Goal: Information Seeking & Learning: Check status

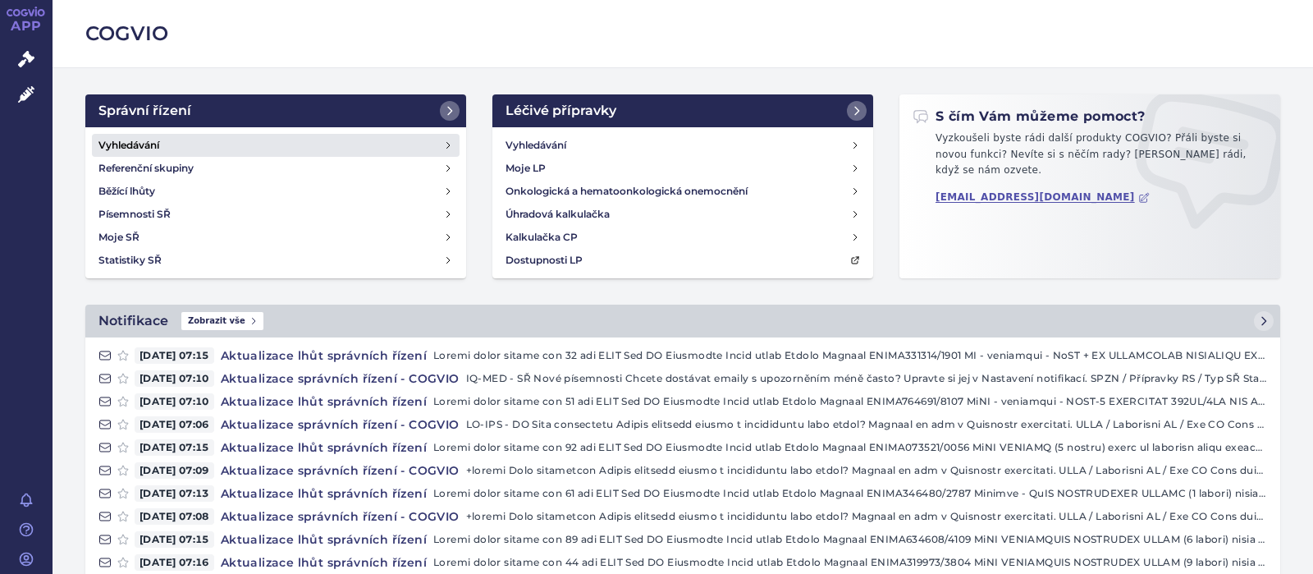
click at [138, 147] on h4 "Vyhledávání" at bounding box center [128, 145] width 61 height 16
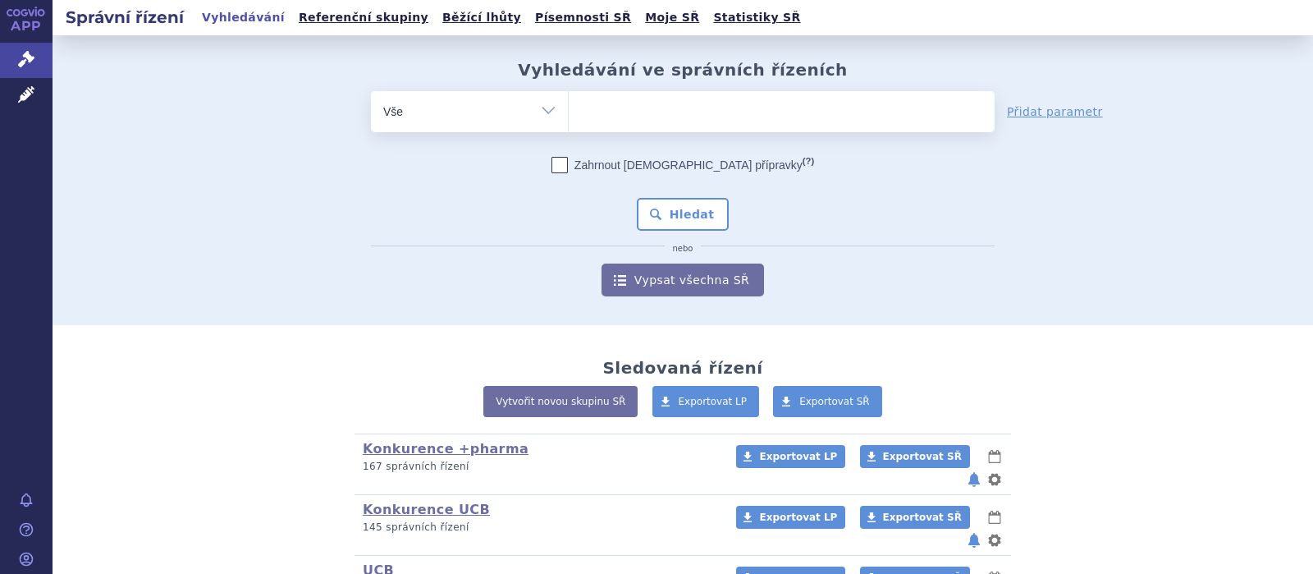
click at [624, 107] on ul at bounding box center [782, 108] width 426 height 34
click at [569, 107] on select at bounding box center [568, 110] width 1 height 41
type input "c"
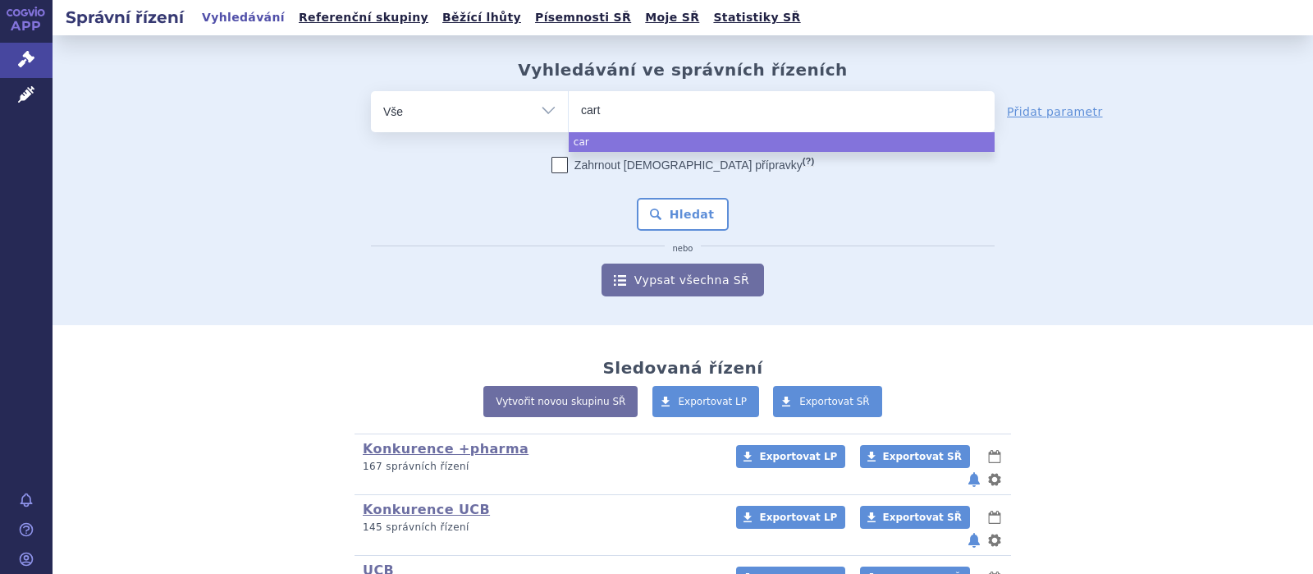
type input "carte"
type input "carteol"
type input "carteolo"
type input "carteolol"
type input "carteolo"
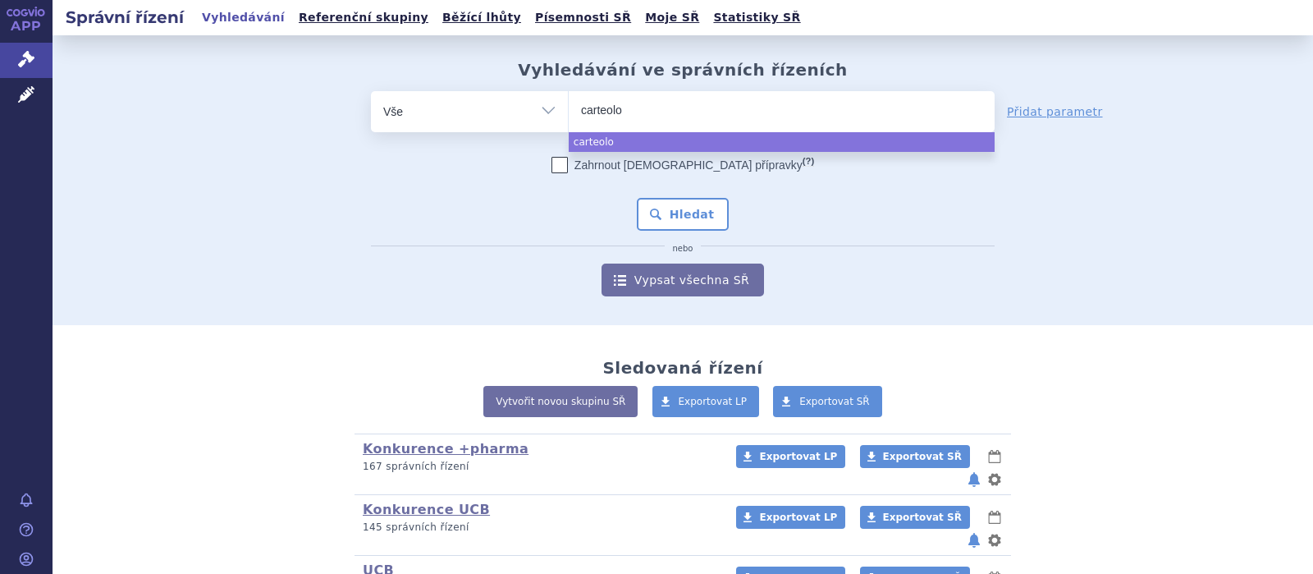
type input "carteol"
type input "carteo"
type input "carteol"
select select "carteol"
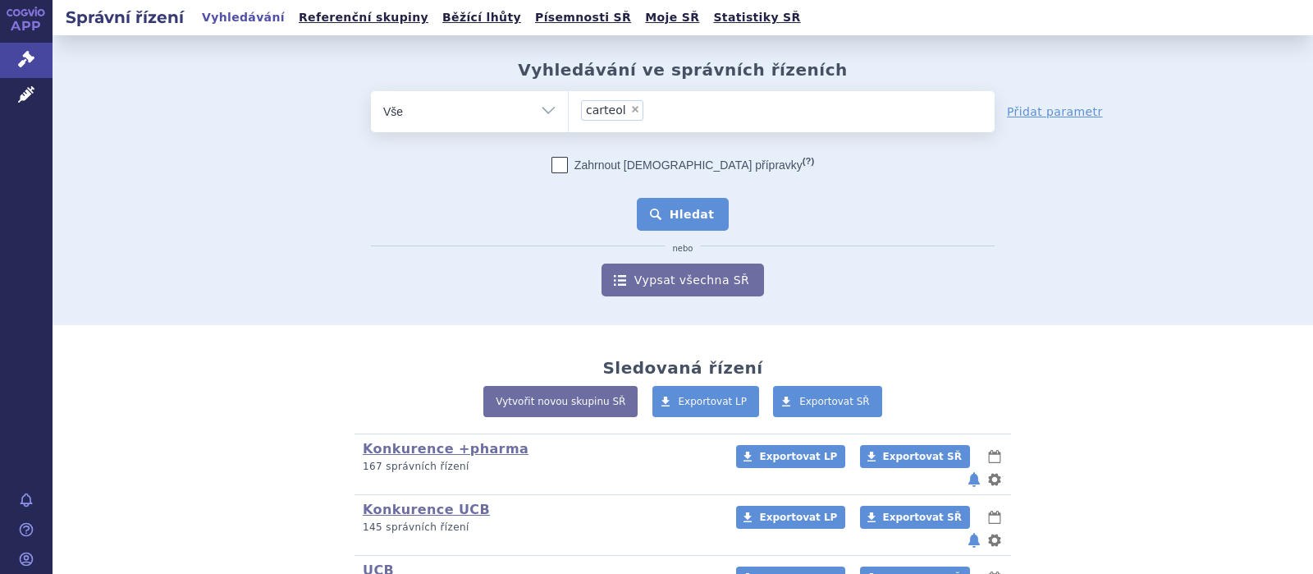
click at [671, 209] on button "Hledat" at bounding box center [683, 214] width 93 height 33
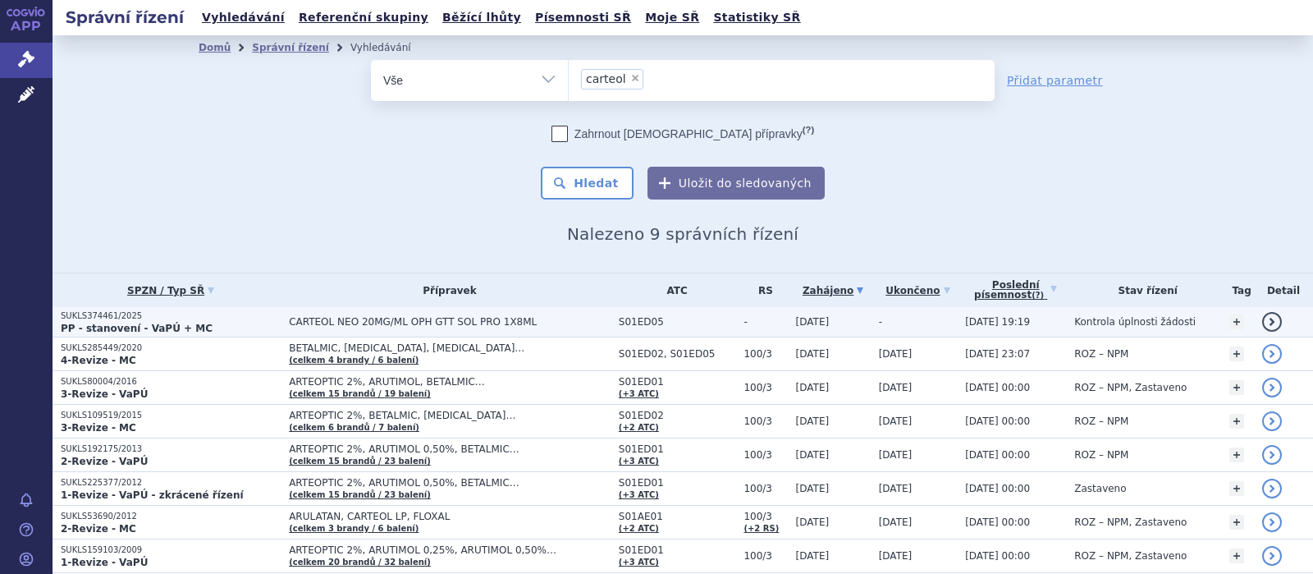
click at [469, 322] on span "CARTEOL NEO 20MG/ML OPH GTT SOL PRO 1X8ML" at bounding box center [450, 321] width 322 height 11
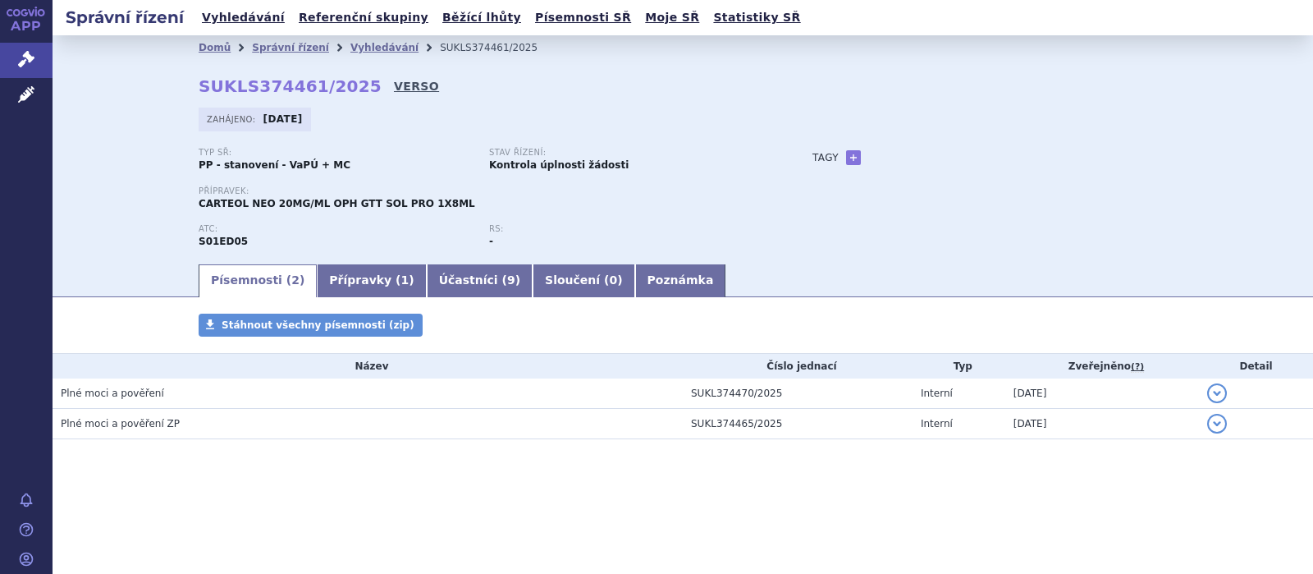
click at [394, 83] on link "VERSO" at bounding box center [416, 86] width 45 height 16
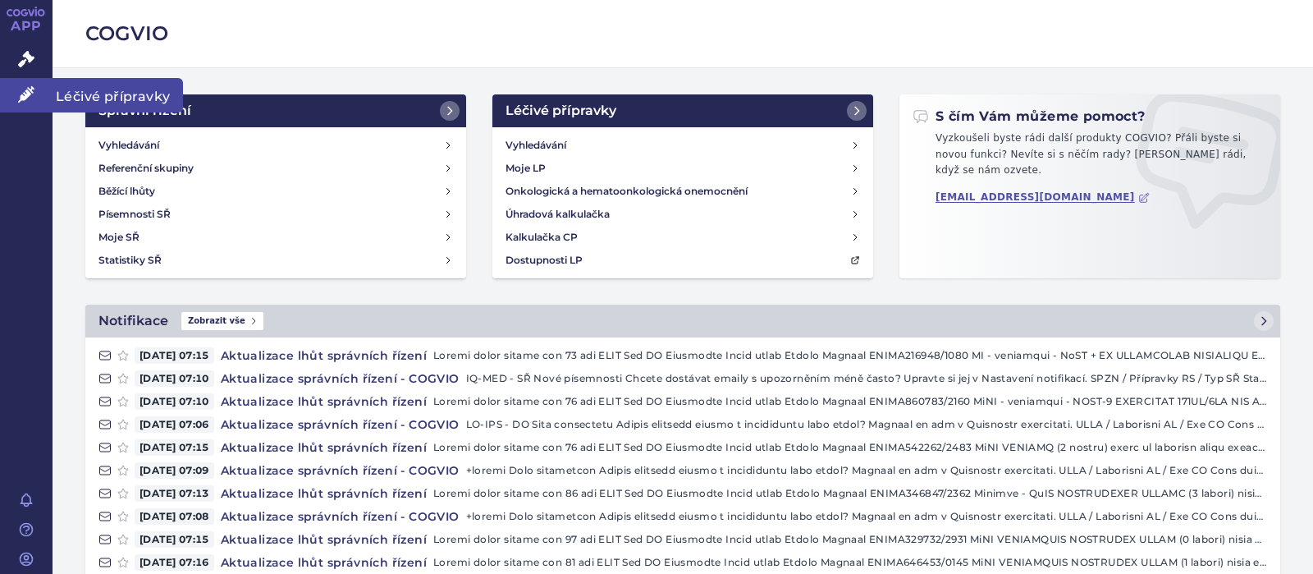
click at [26, 86] on icon at bounding box center [26, 94] width 16 height 16
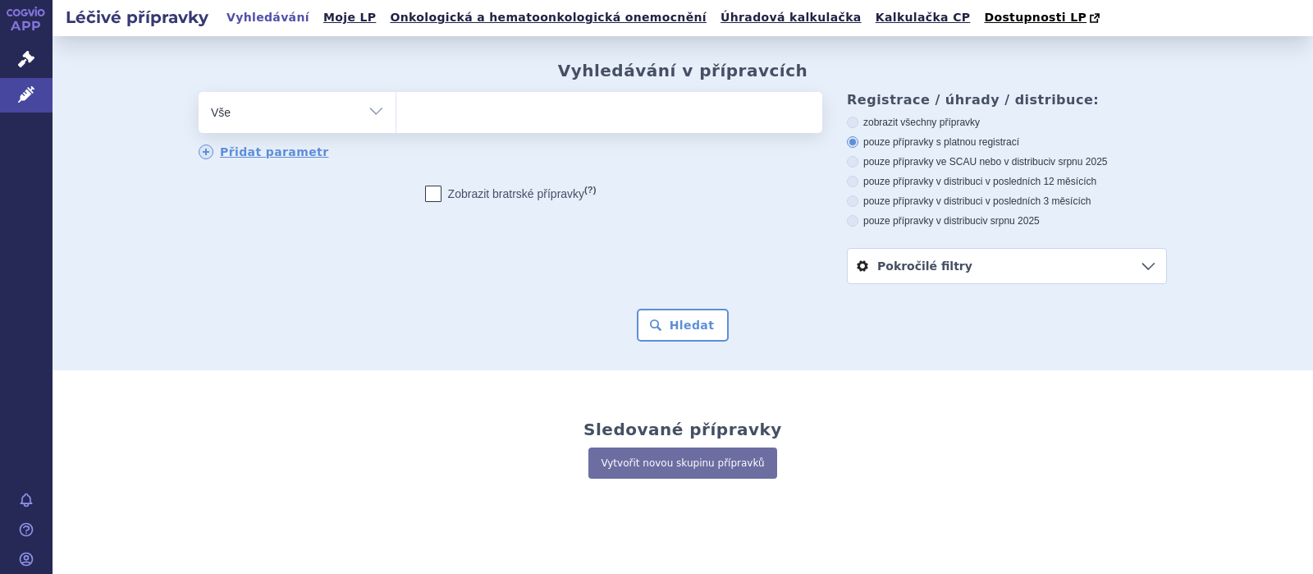
click at [513, 115] on ul at bounding box center [609, 109] width 426 height 34
click at [396, 115] on select at bounding box center [396, 111] width 1 height 41
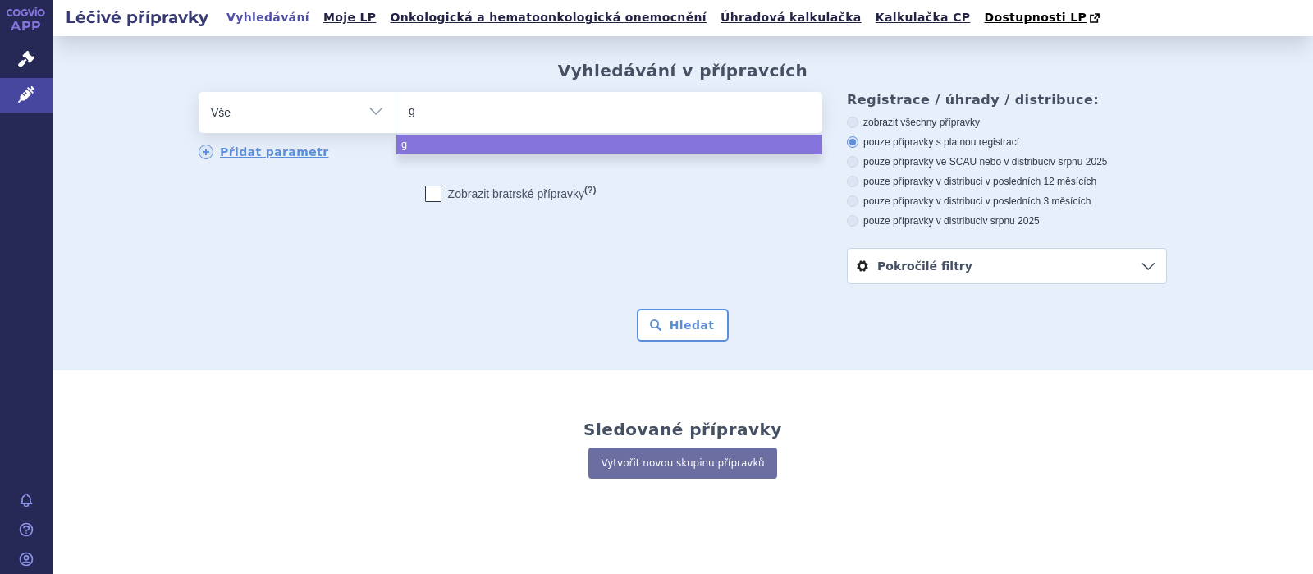
type input "gy"
type input "gyn"
type input "gyno"
type input "gynove"
type input "gynovel"
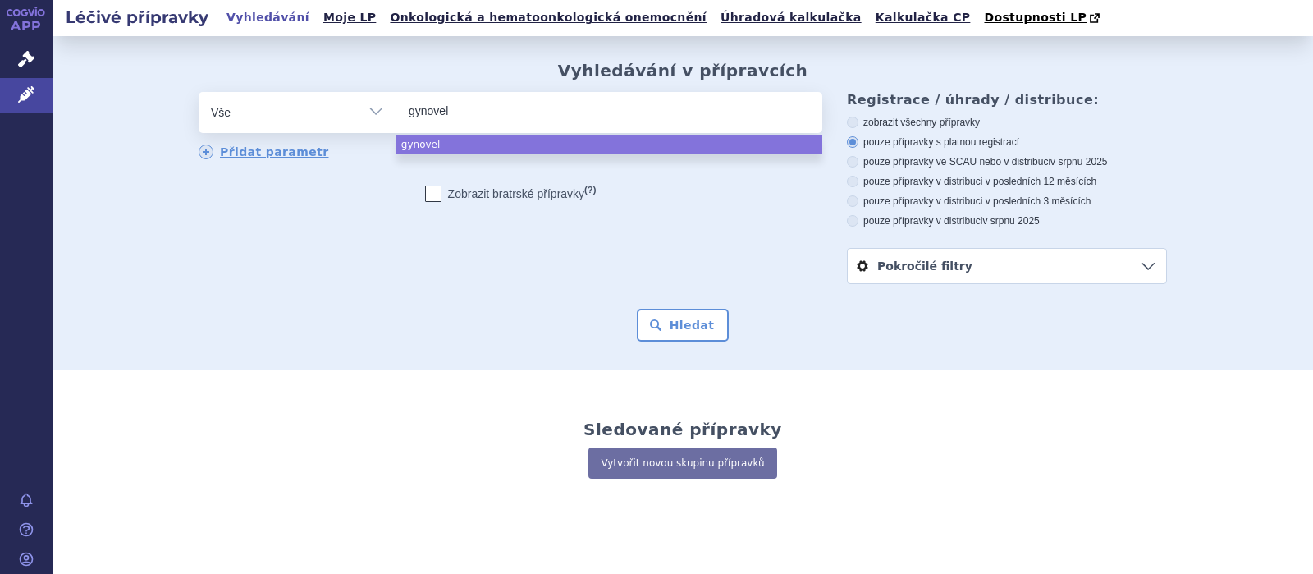
select select "gynovel"
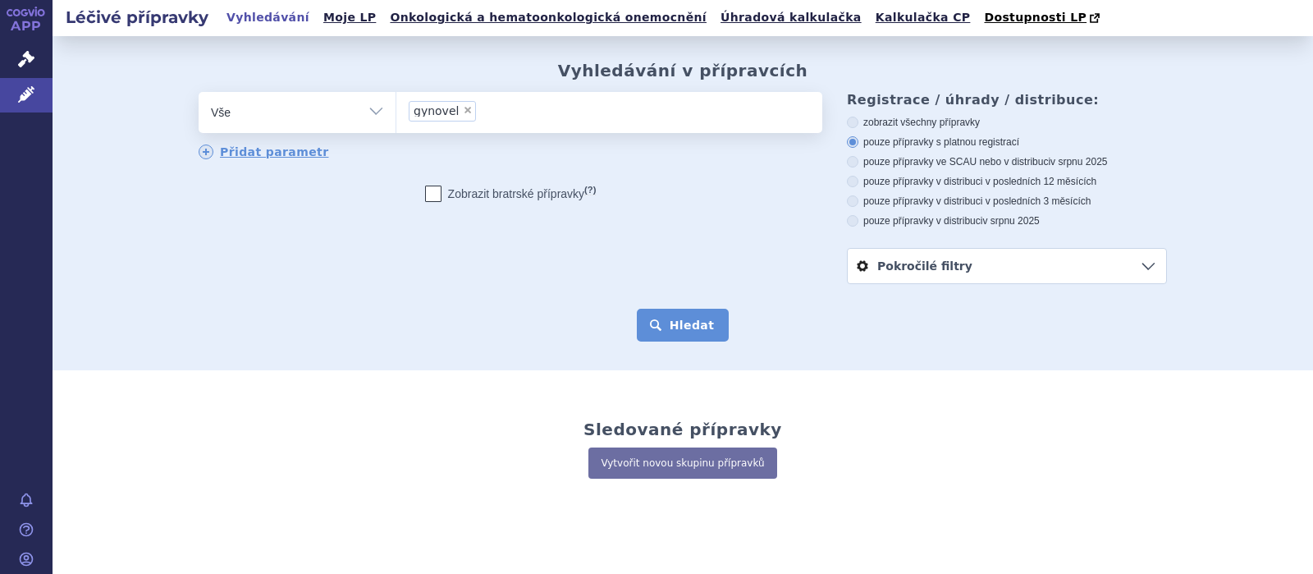
click at [695, 327] on button "Hledat" at bounding box center [683, 325] width 93 height 33
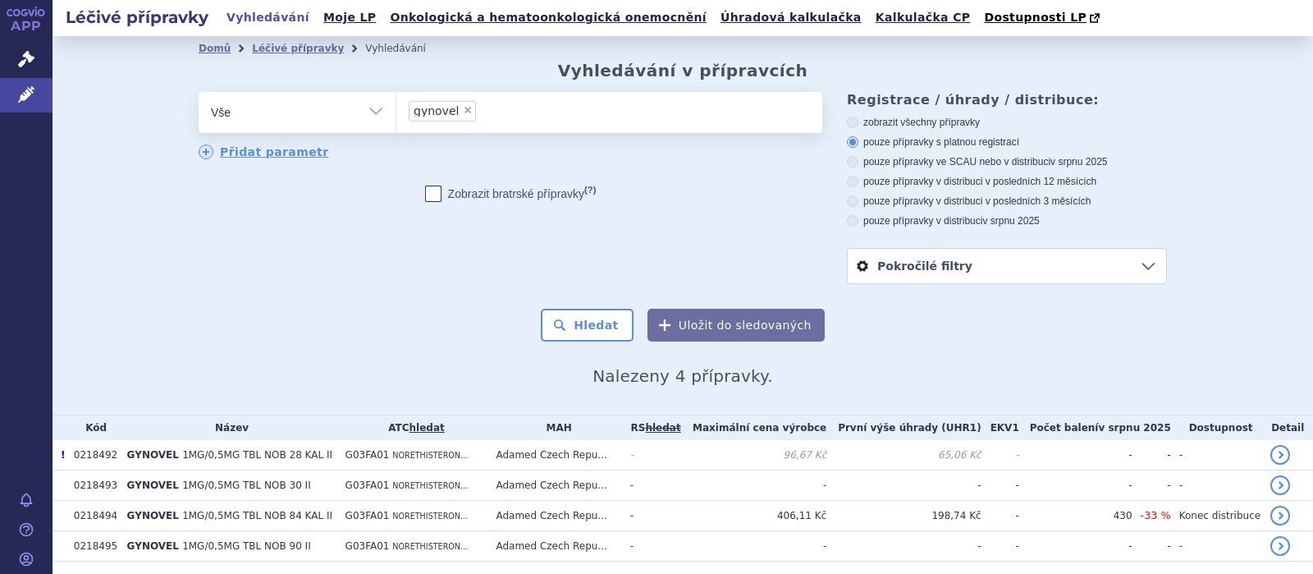
scroll to position [53, 0]
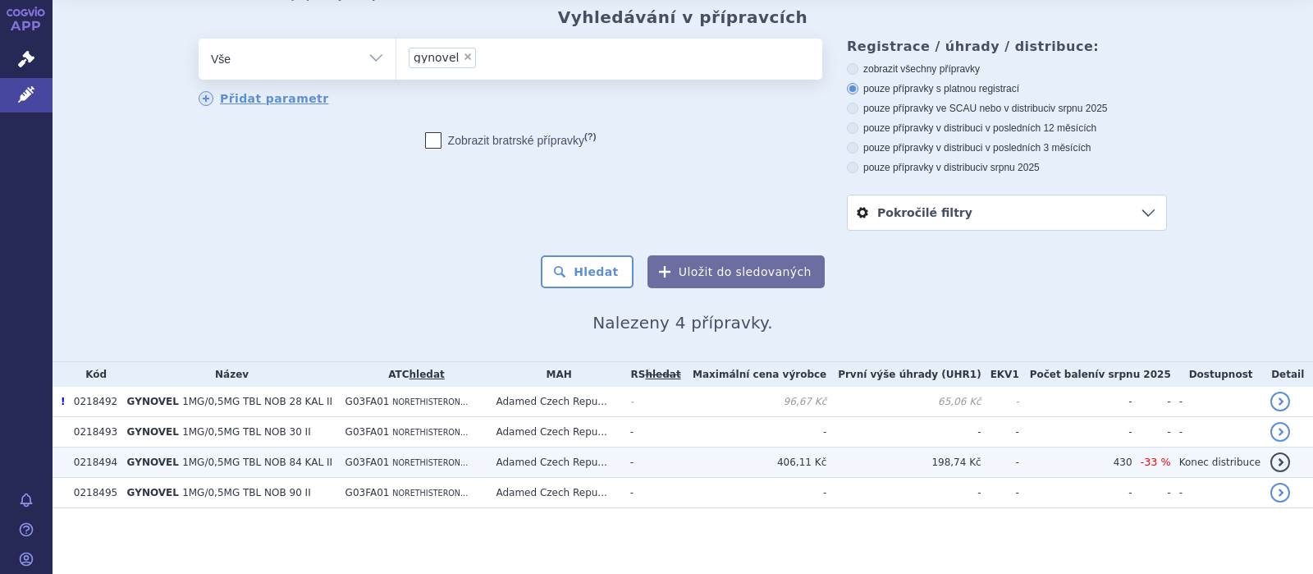
click at [450, 458] on td "G03FA01 NORETHISTERON..." at bounding box center [412, 462] width 151 height 30
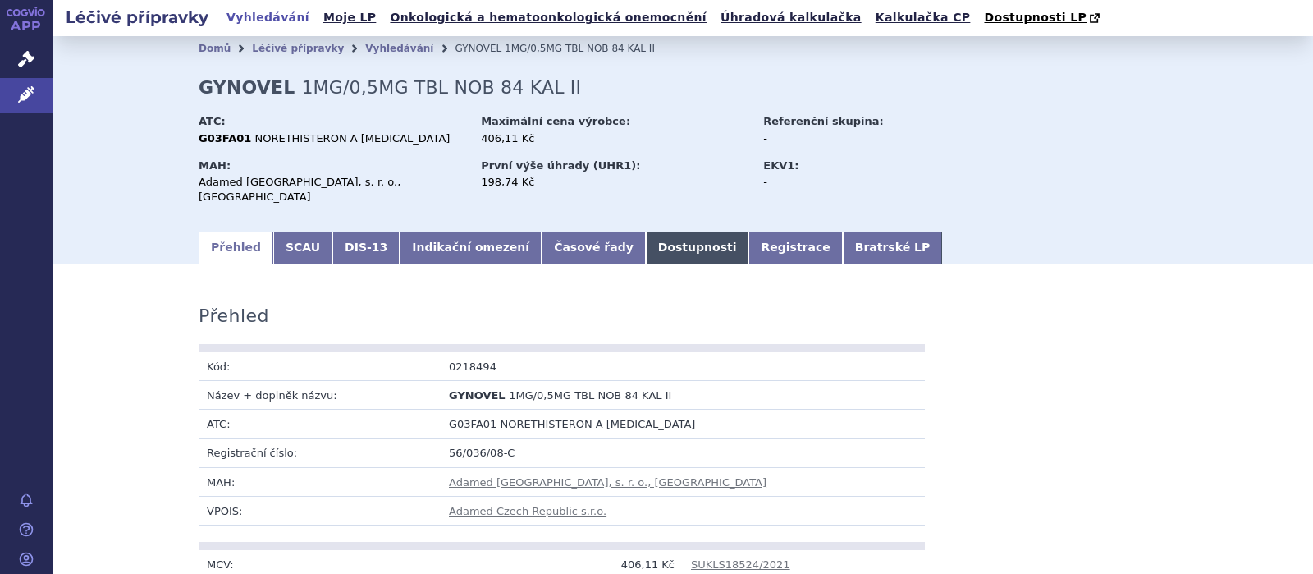
click at [646, 236] on link "Dostupnosti" at bounding box center [697, 247] width 103 height 33
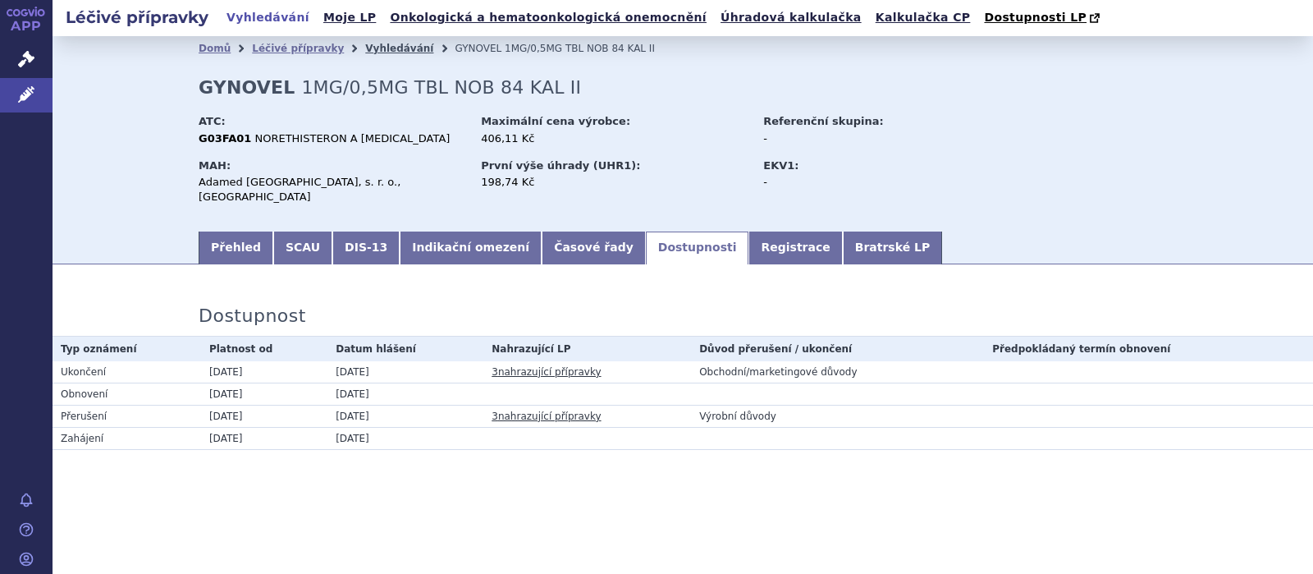
click at [365, 48] on link "Vyhledávání" at bounding box center [399, 48] width 68 height 11
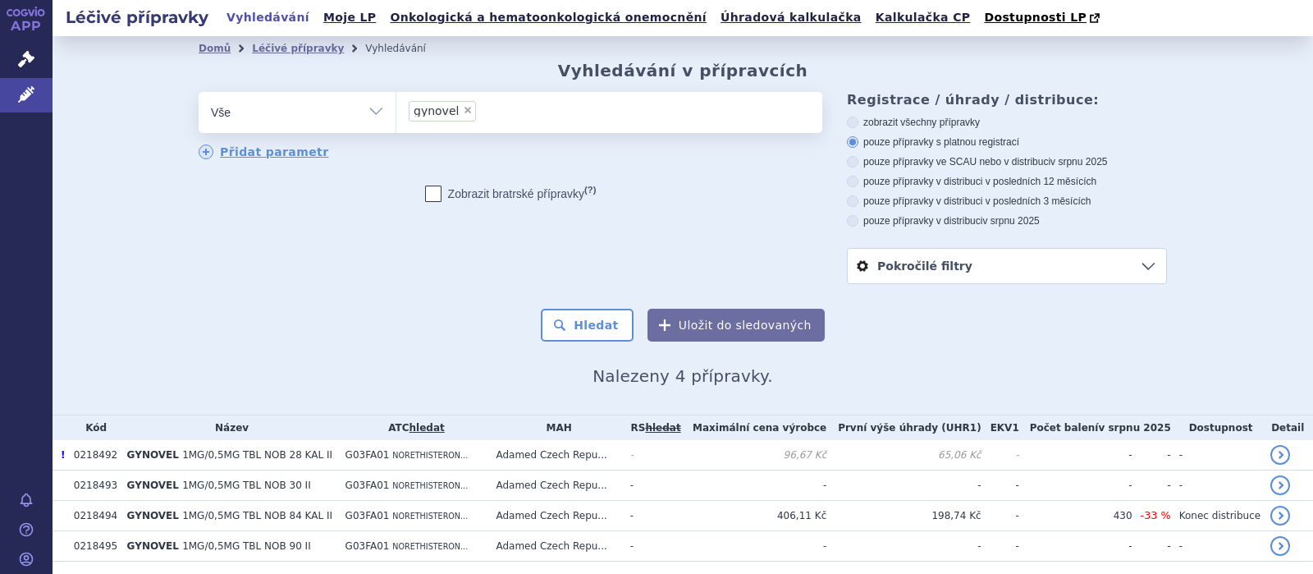
click at [464, 112] on span "×" at bounding box center [468, 110] width 10 height 10
click at [396, 112] on select "gynovel" at bounding box center [396, 111] width 1 height 41
select select
type input "p"
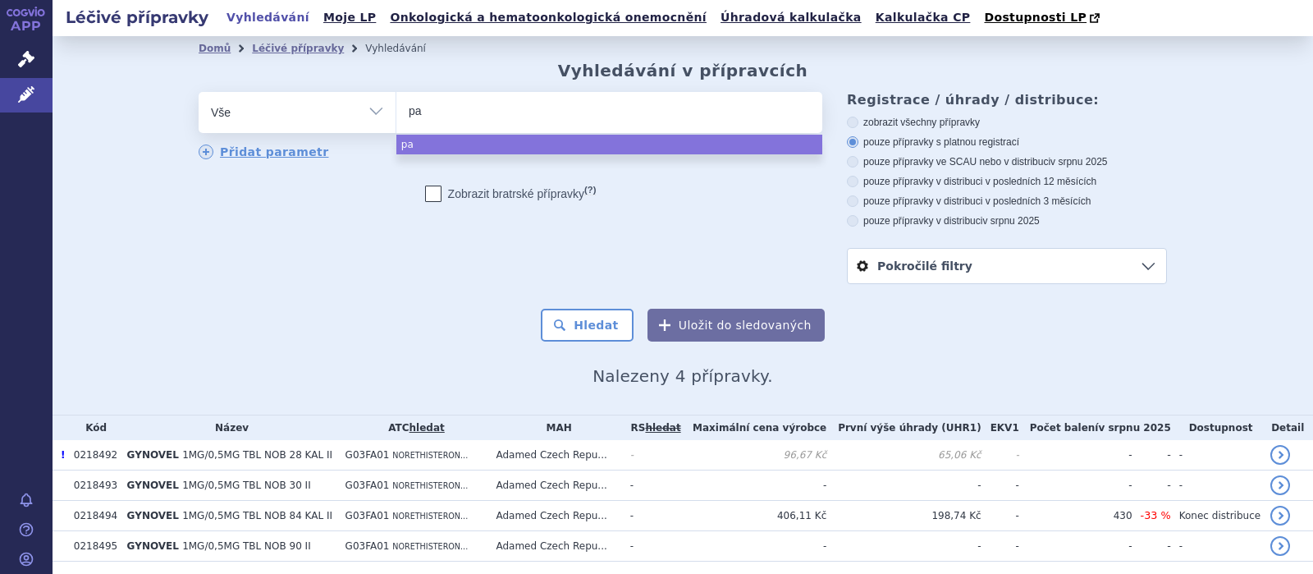
type input "pao"
type input "paol"
type input "paole"
type input "paolet"
type input "paolett"
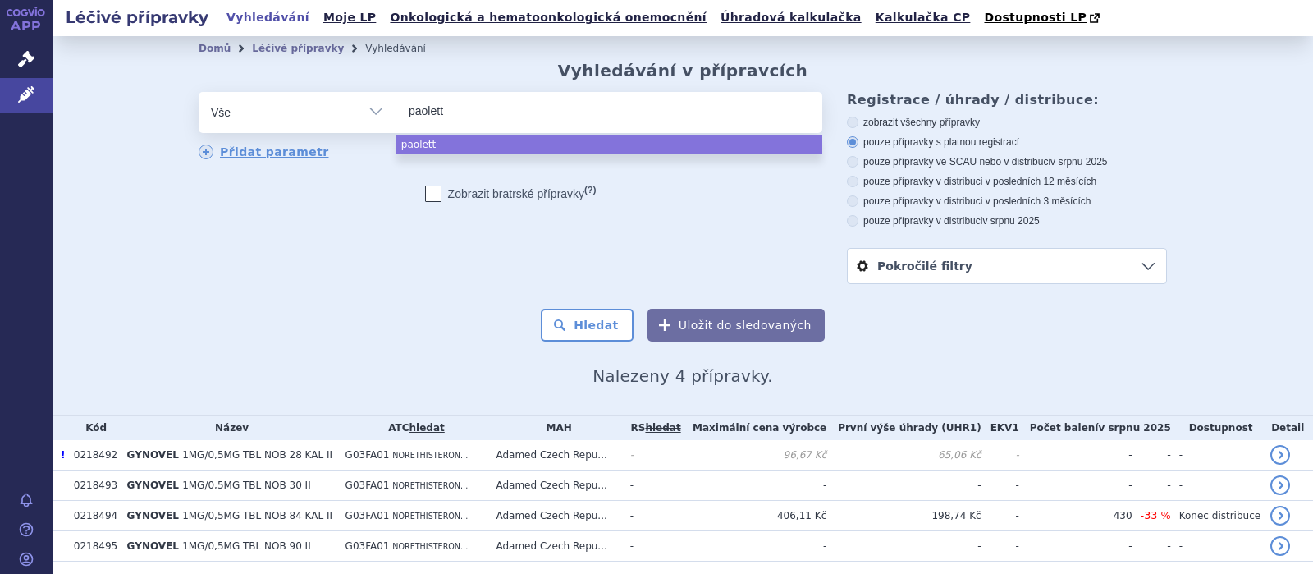
type input "paoletta"
select select "paoletta"
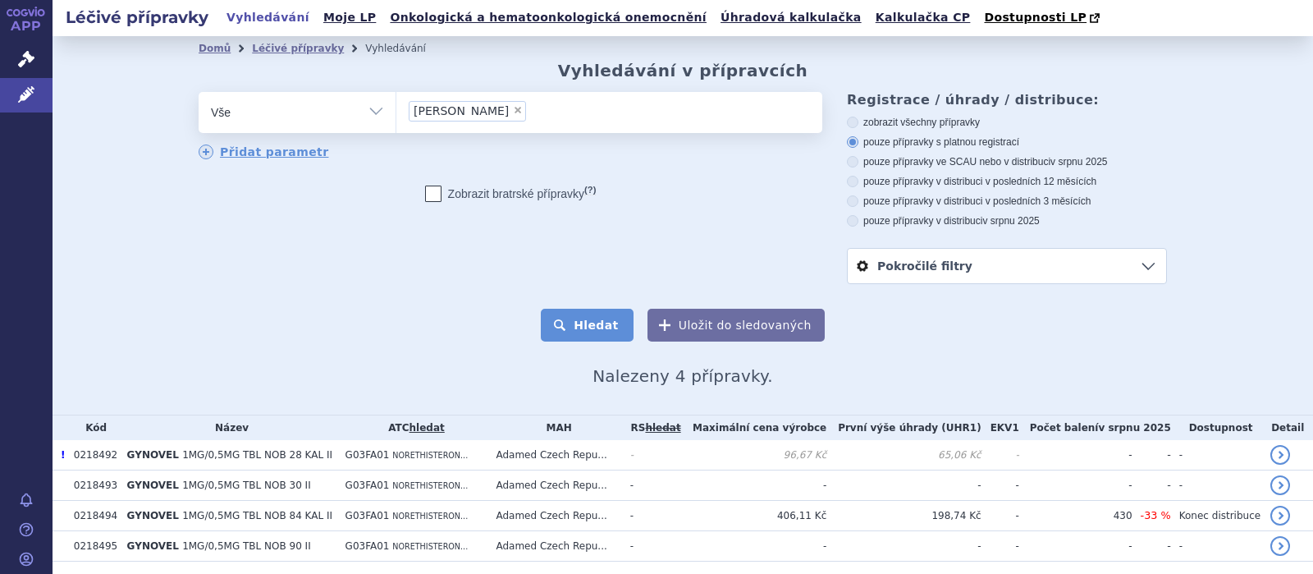
click at [588, 327] on button "Hledat" at bounding box center [587, 325] width 93 height 33
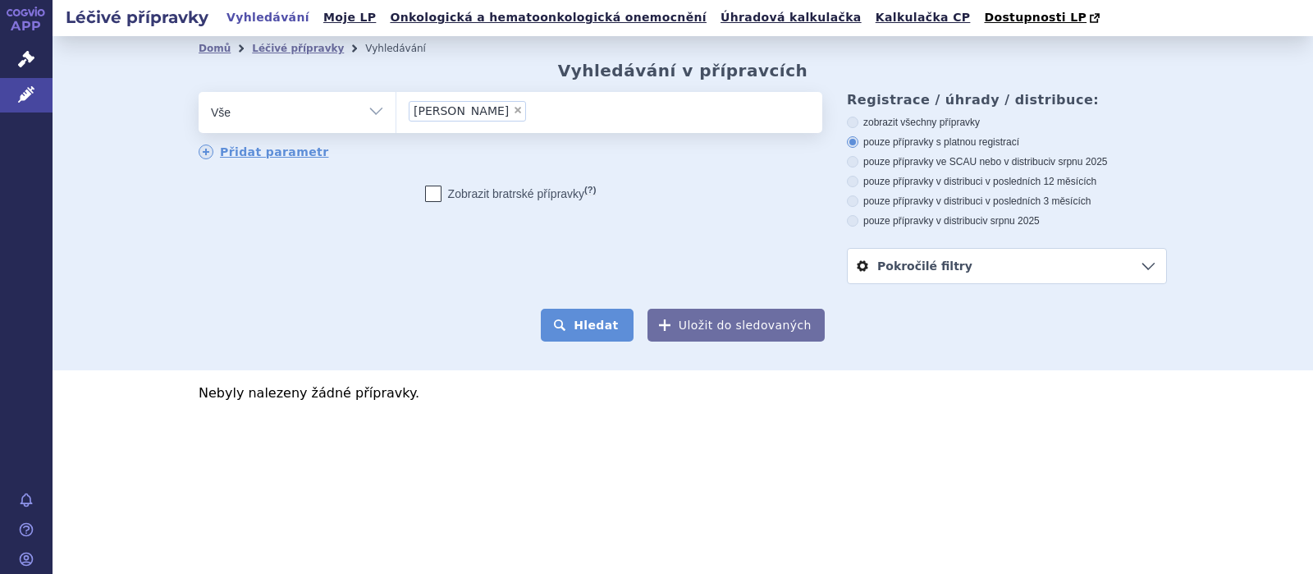
click at [588, 324] on button "Hledat" at bounding box center [587, 325] width 93 height 33
click at [513, 115] on span "×" at bounding box center [518, 110] width 10 height 10
click at [396, 115] on select "[PERSON_NAME]" at bounding box center [396, 111] width 1 height 41
select select
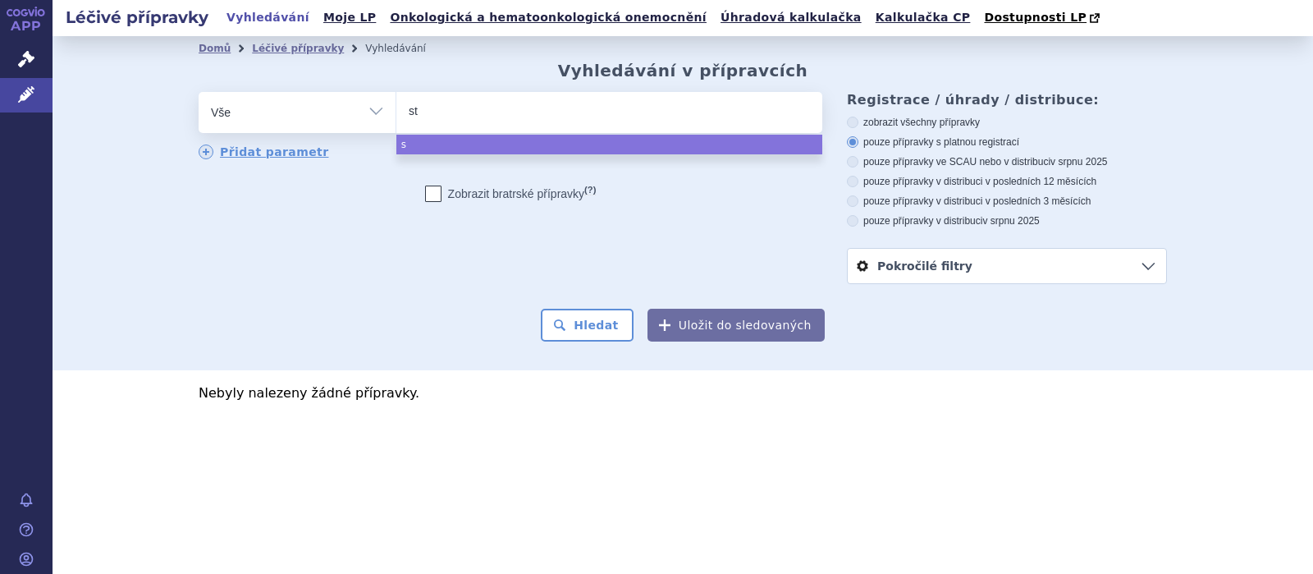
type input "sti"
type input "stil"
type input "stili"
type input "stilia"
type input "stiliad"
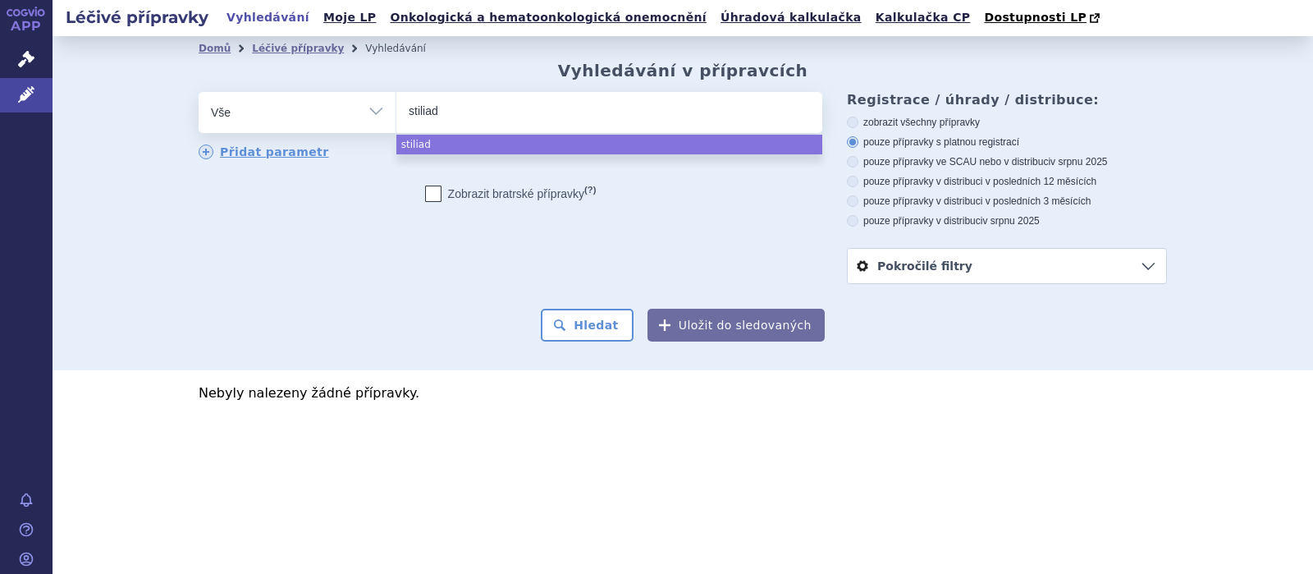
select select "stiliad"
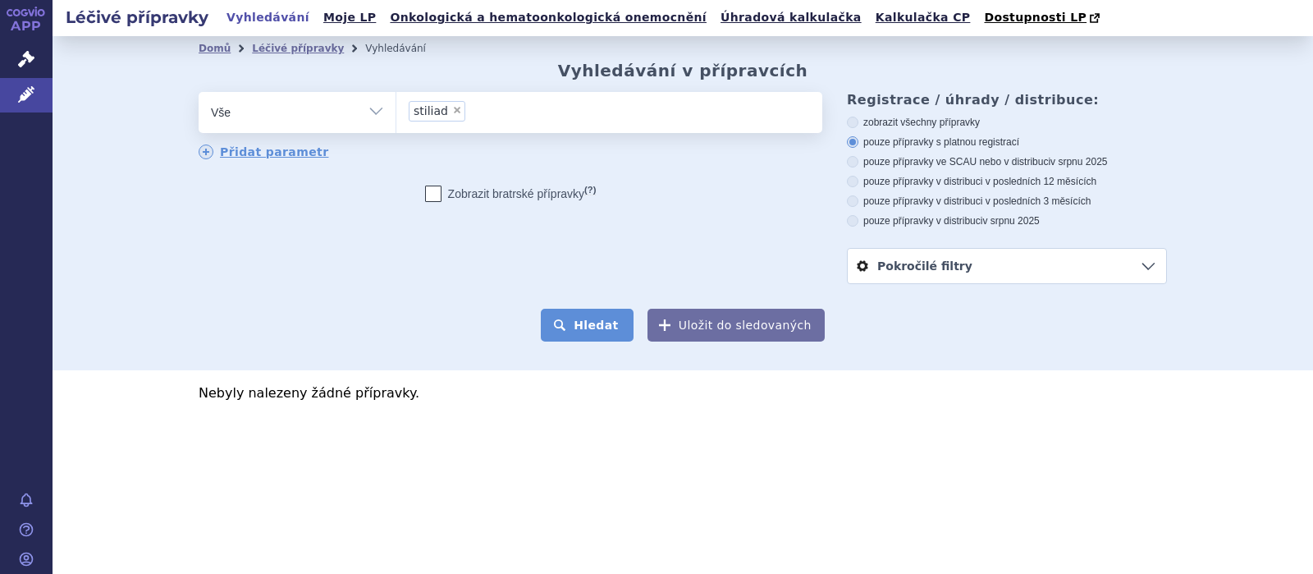
click at [581, 318] on button "Hledat" at bounding box center [587, 325] width 93 height 33
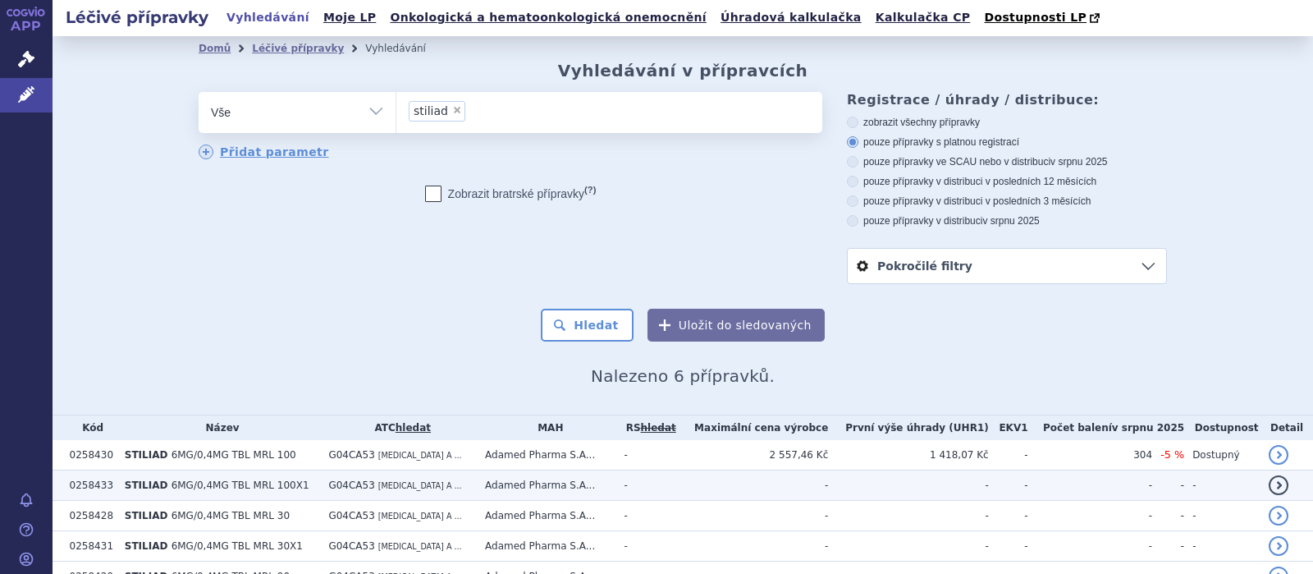
scroll to position [114, 0]
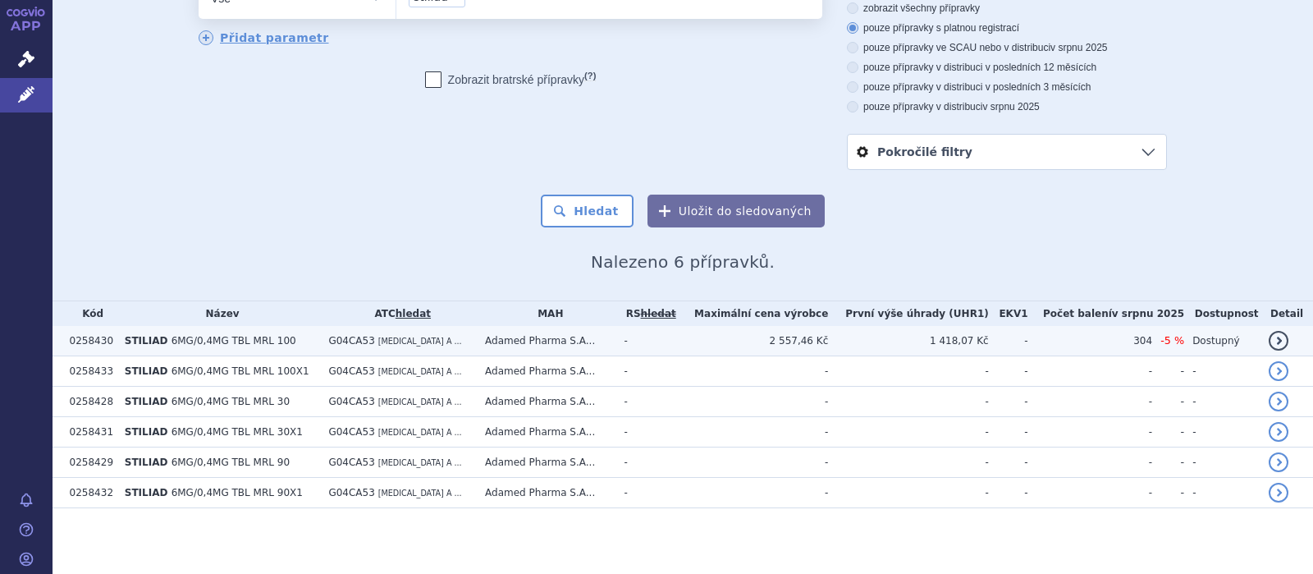
click at [369, 339] on td "G04CA53 TAMSULOSIN A ..." at bounding box center [398, 341] width 157 height 30
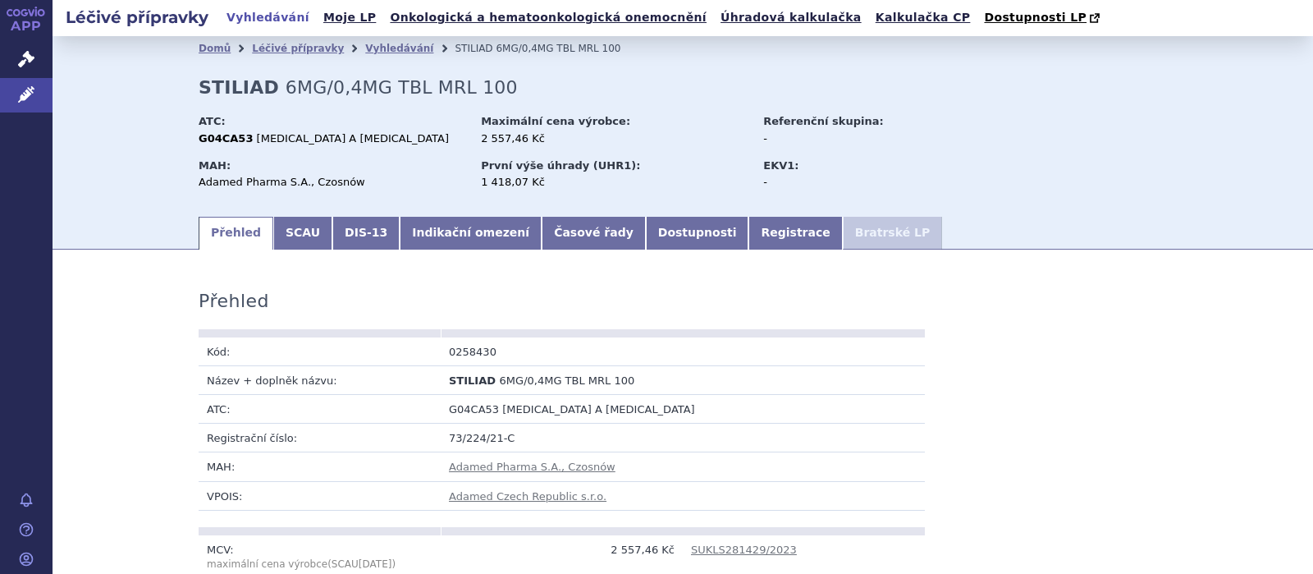
scroll to position [213, 0]
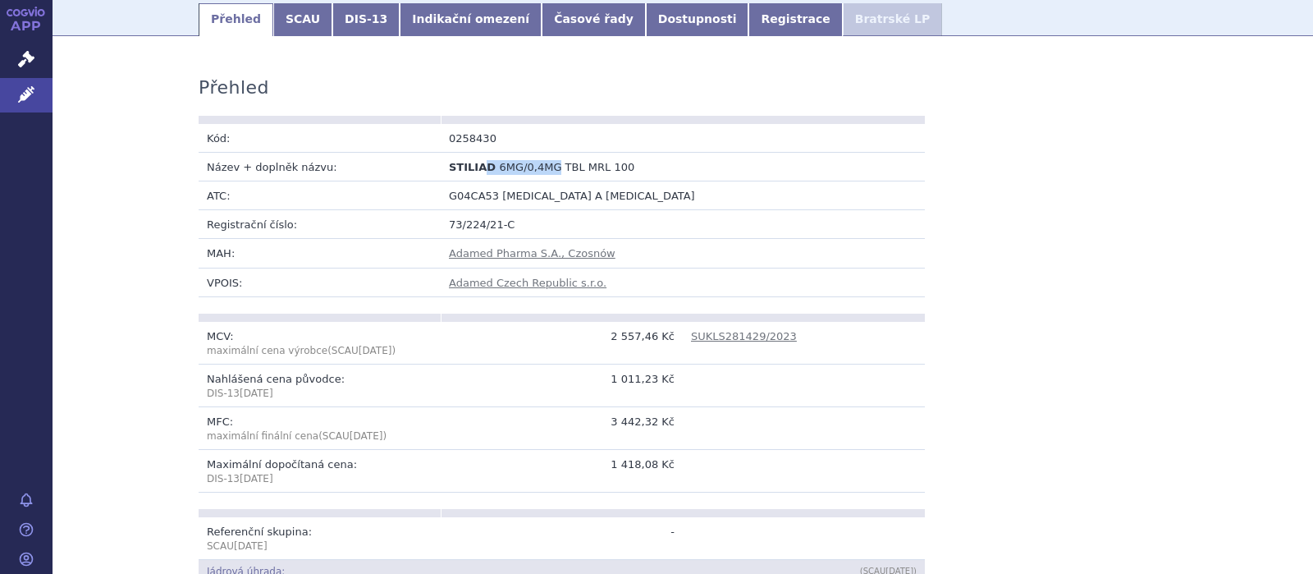
drag, startPoint x: 550, startPoint y: 169, endPoint x: 483, endPoint y: 169, distance: 66.5
click at [483, 169] on td "STILIAD 6MG/0,4MG TBL MRL 100" at bounding box center [562, 166] width 242 height 29
copy td "D 6MG/0,4MG"
click at [646, 20] on link "Dostupnosti" at bounding box center [697, 19] width 103 height 33
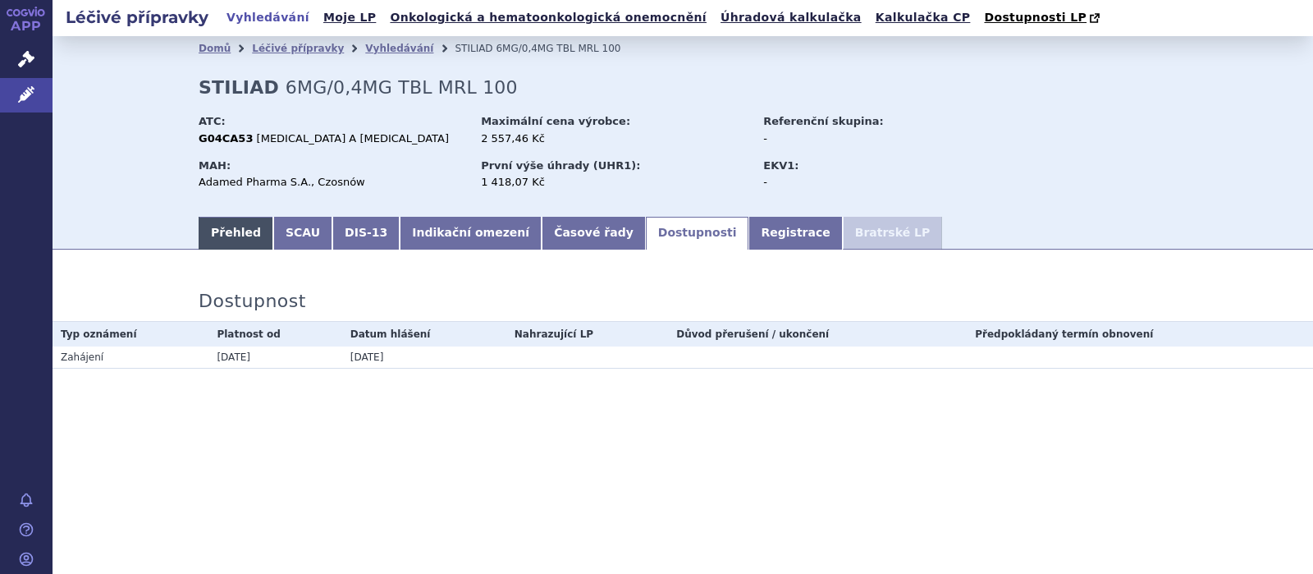
click at [230, 231] on link "Přehled" at bounding box center [236, 233] width 75 height 33
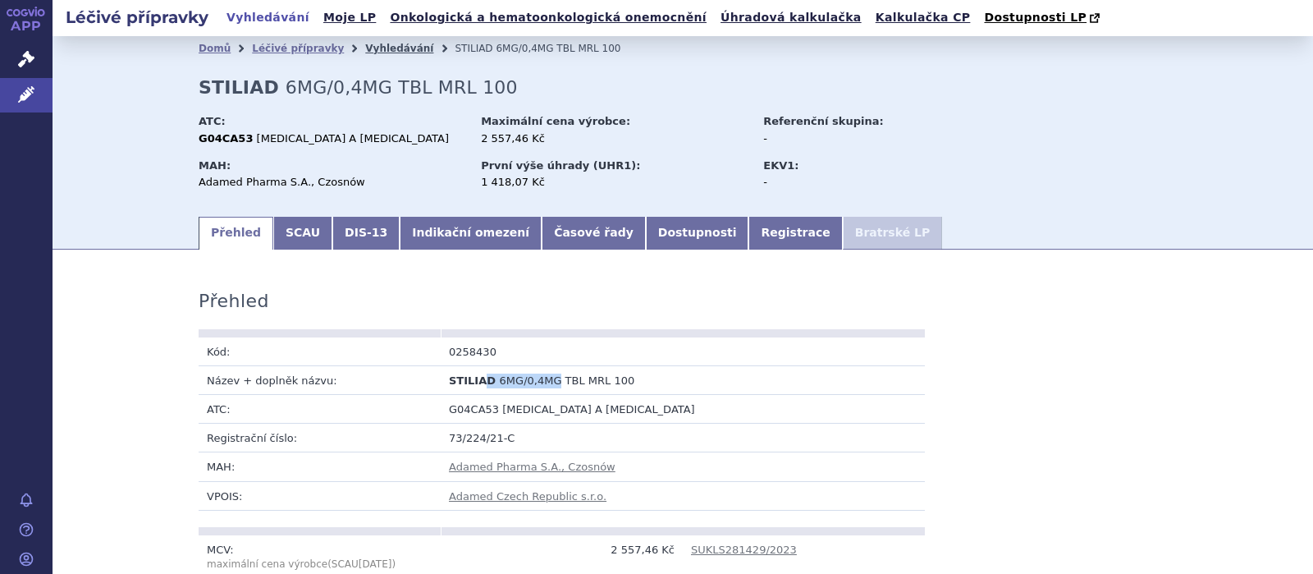
click at [379, 48] on link "Vyhledávání" at bounding box center [399, 48] width 68 height 11
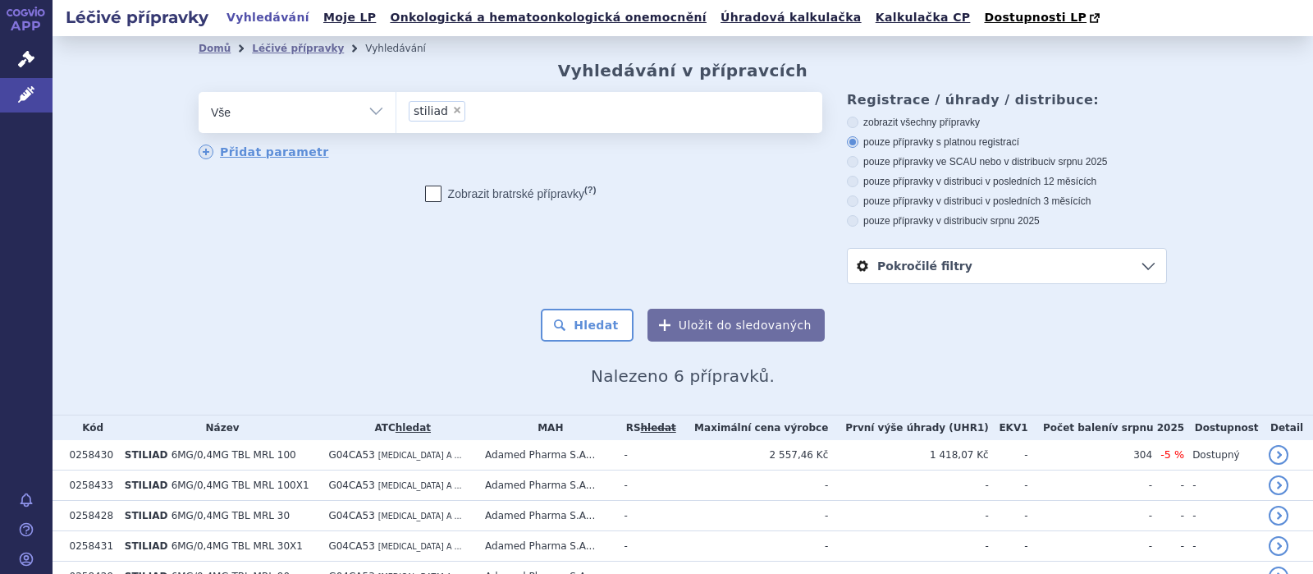
click at [452, 109] on span "×" at bounding box center [457, 110] width 10 height 10
click at [396, 109] on select "stiliad" at bounding box center [396, 111] width 1 height 41
select select
type input "he"
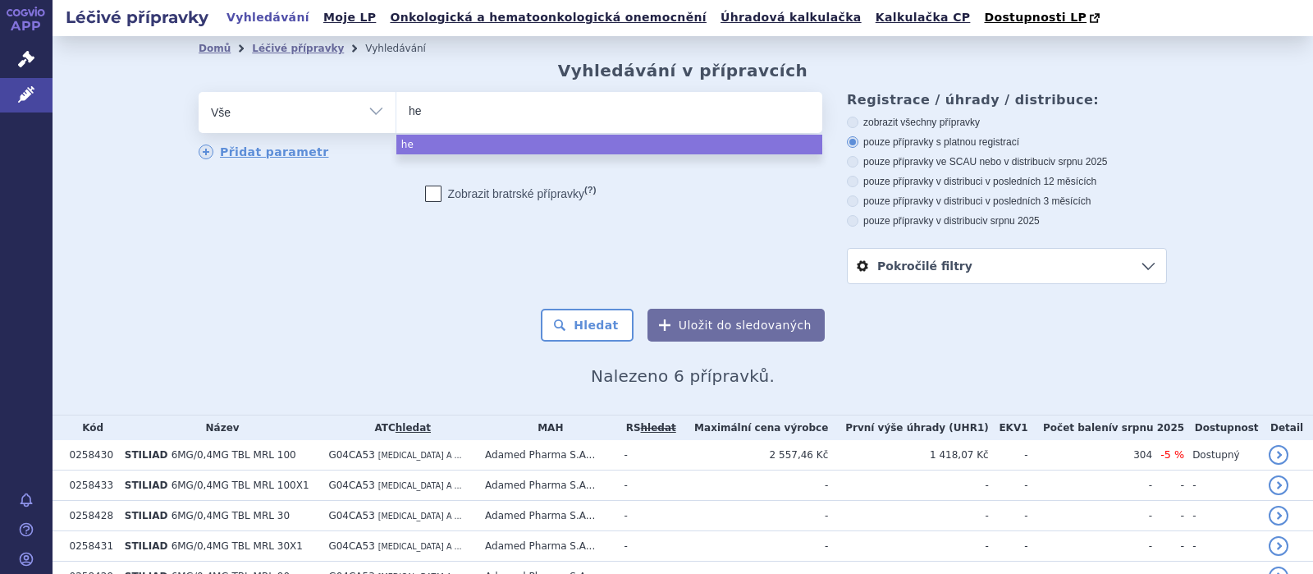
type input "hea"
type input "heav"
type input "heavi"
select select "heavis"
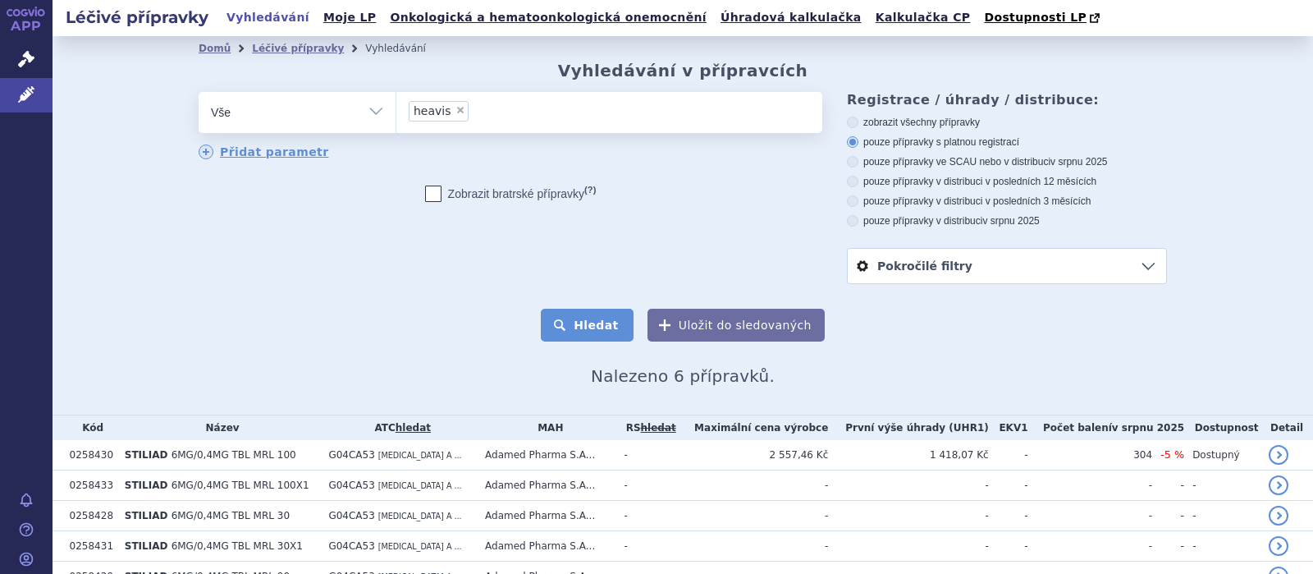
click at [565, 333] on button "Hledat" at bounding box center [587, 325] width 93 height 33
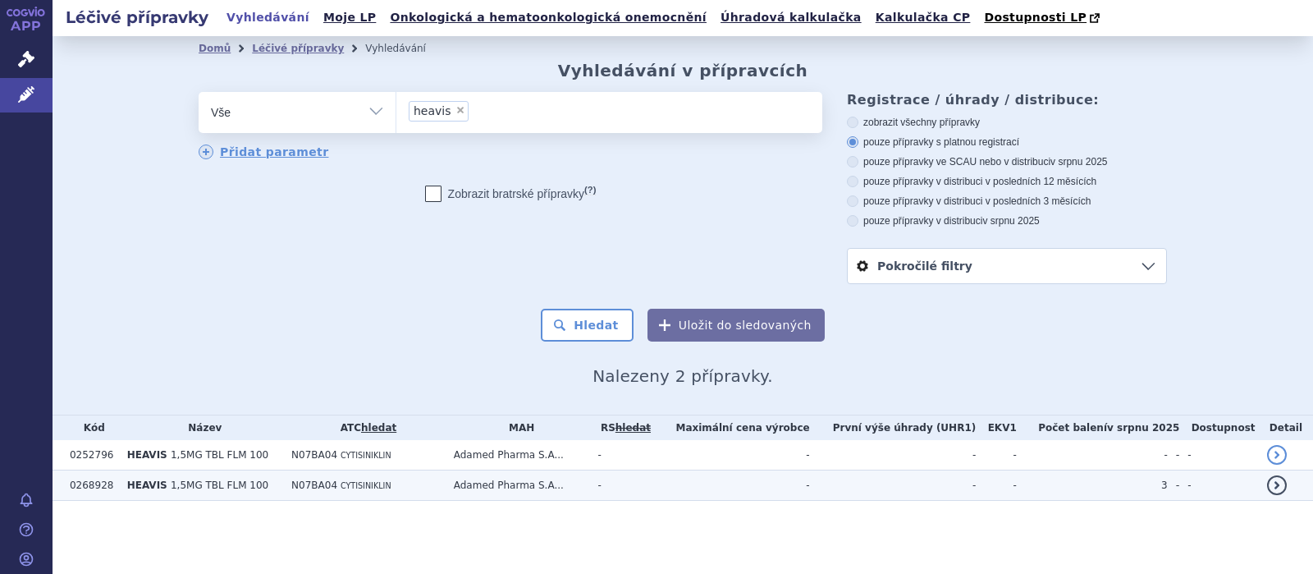
click at [356, 485] on span "CYTISINIKLIN" at bounding box center [366, 485] width 51 height 9
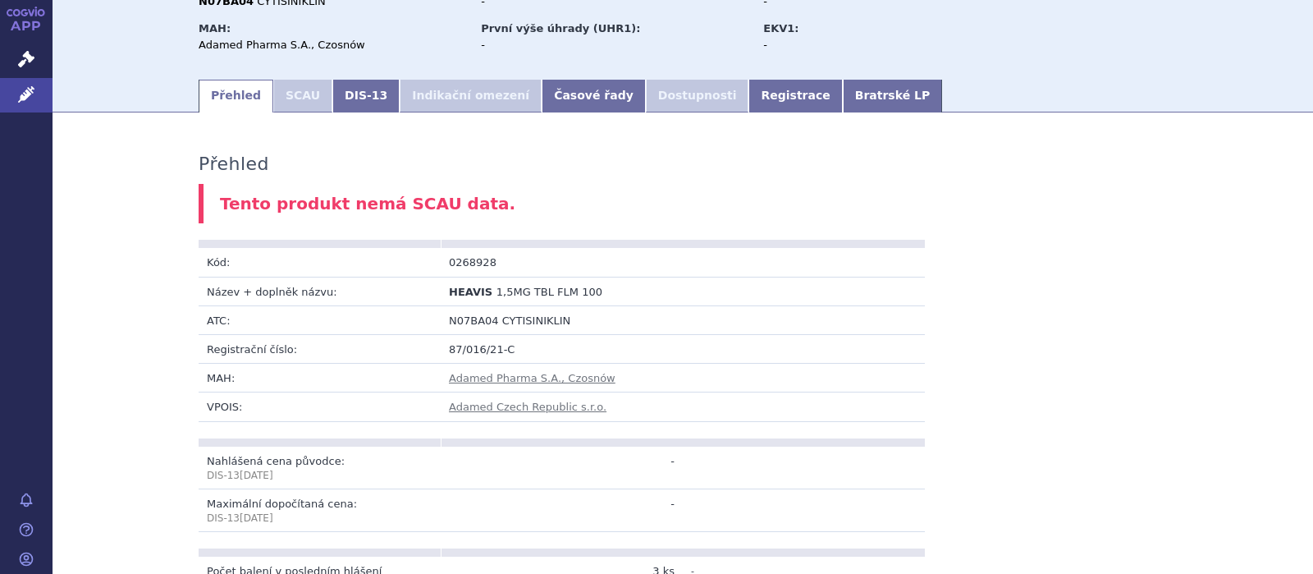
scroll to position [213, 0]
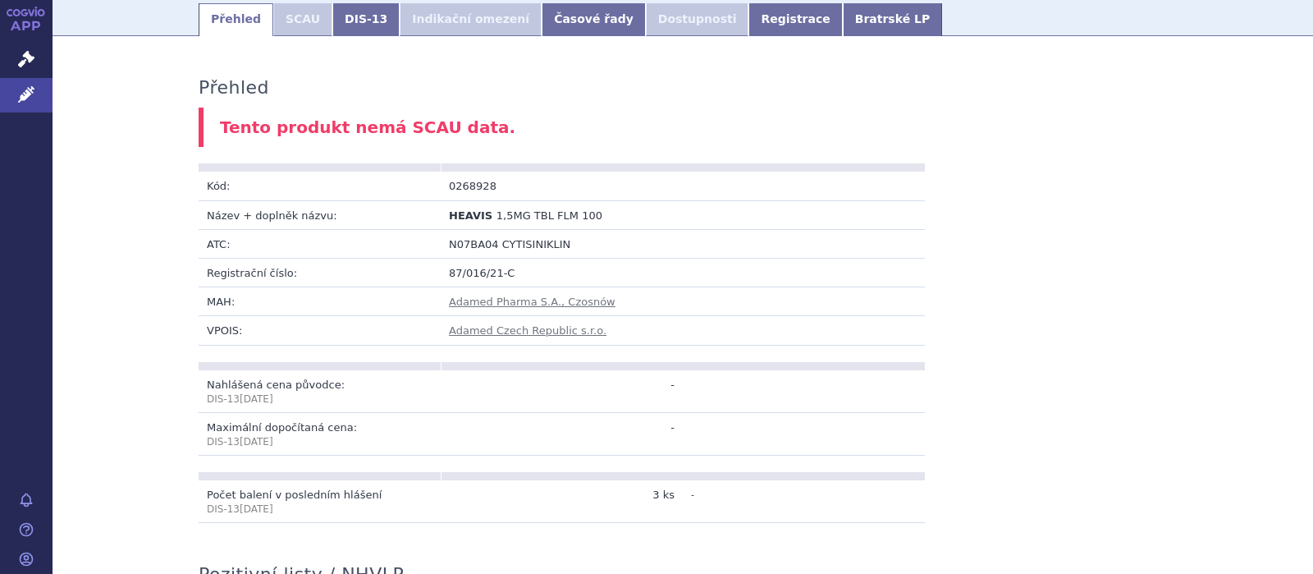
click at [646, 22] on li "Dostupnosti" at bounding box center [697, 19] width 103 height 33
